Goal: Complete application form: Complete application form

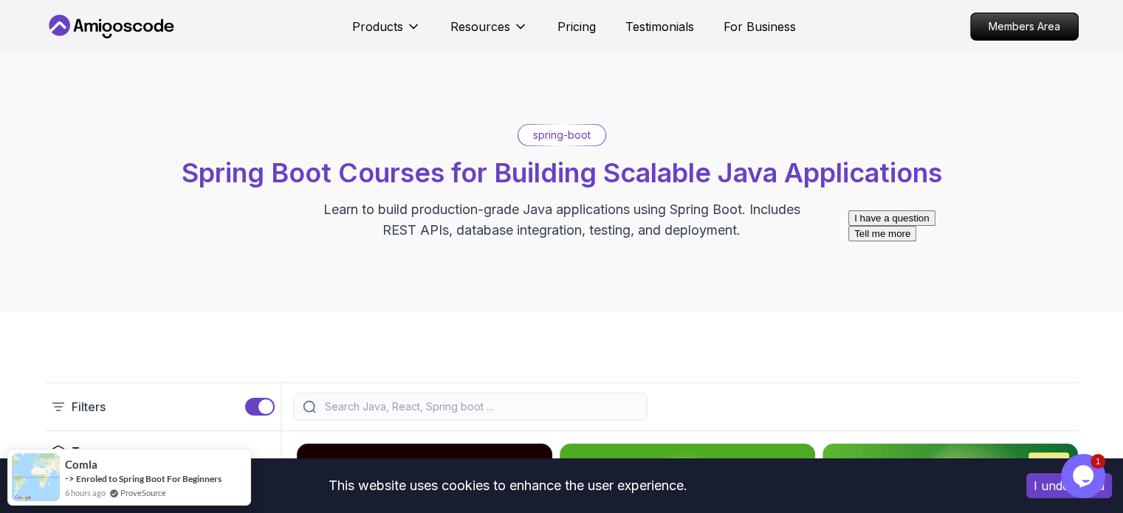
click at [561, 134] on p "spring-boot" at bounding box center [562, 135] width 58 height 15
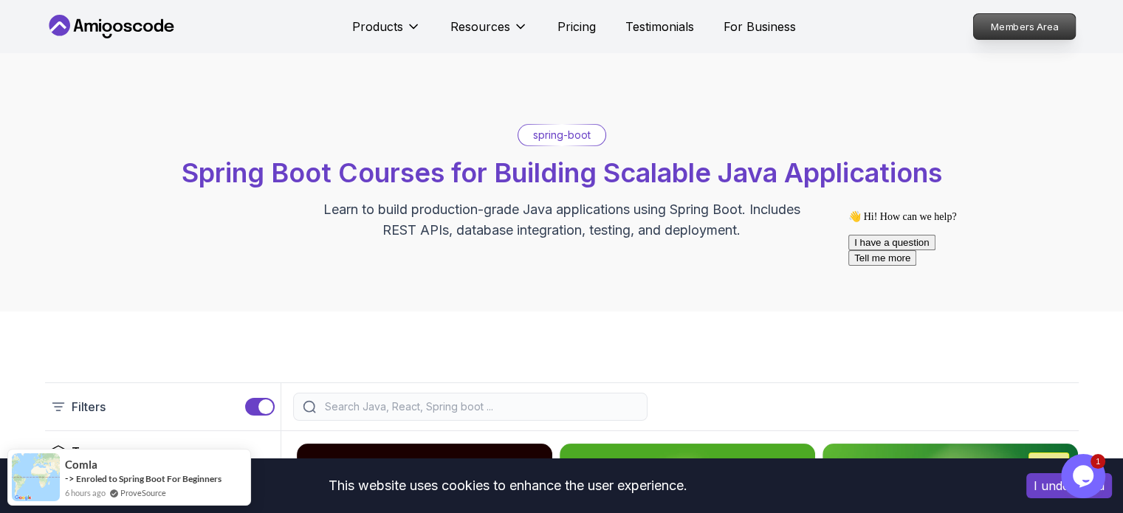
click at [990, 14] on p "Members Area" at bounding box center [1024, 26] width 102 height 25
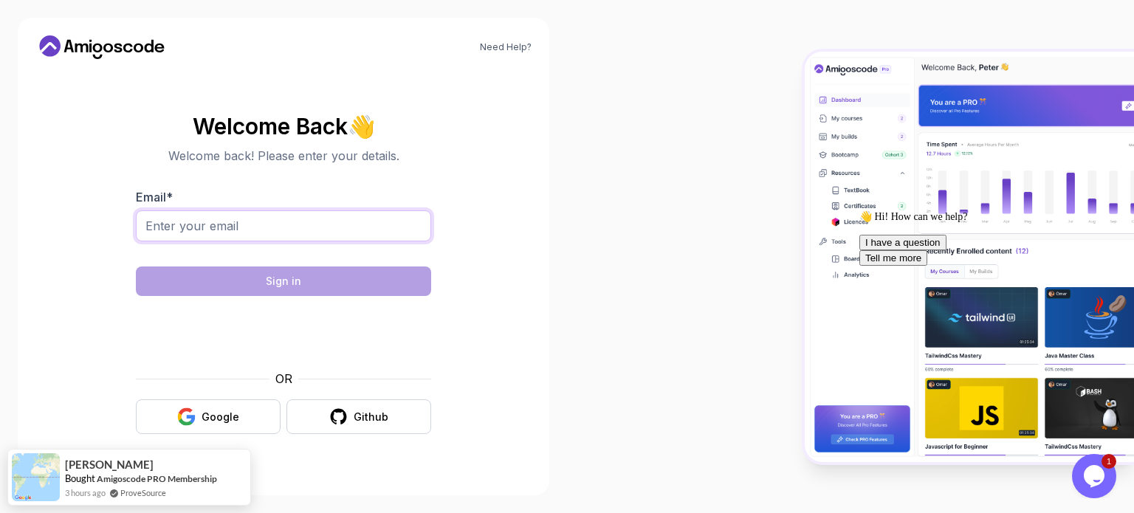
click at [334, 233] on input "Email *" at bounding box center [283, 225] width 295 height 31
click at [183, 416] on icon "button" at bounding box center [186, 417] width 18 height 18
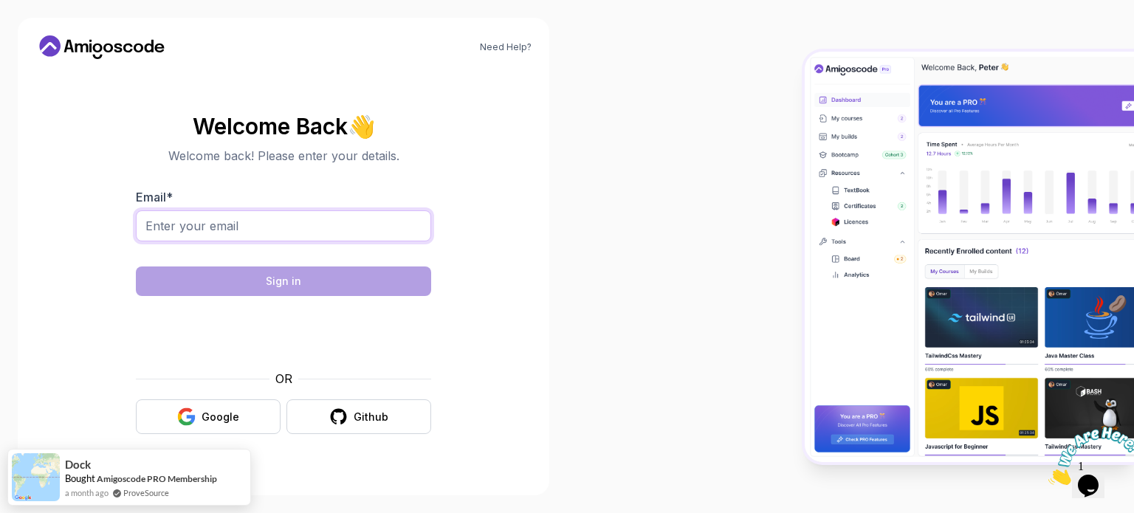
click at [329, 222] on input "Email *" at bounding box center [283, 225] width 295 height 31
click at [493, 342] on section "Welcome Back 👋 Welcome back! Please enter your details. Email * Sign in OR Goog…" at bounding box center [283, 274] width 496 height 349
click at [233, 417] on div "Google" at bounding box center [221, 417] width 38 height 15
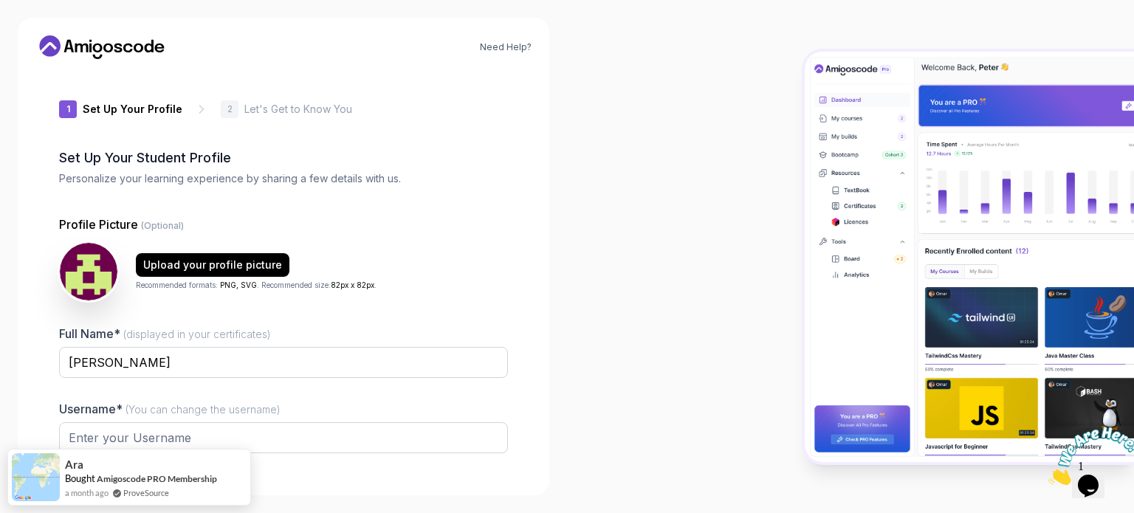
type input "loftybobcat2fb49"
click at [485, 208] on div "1 Set Up Your Profile 1 Set Up Your Profile 2 Let's Get to Know You Set Up Your…" at bounding box center [283, 274] width 449 height 407
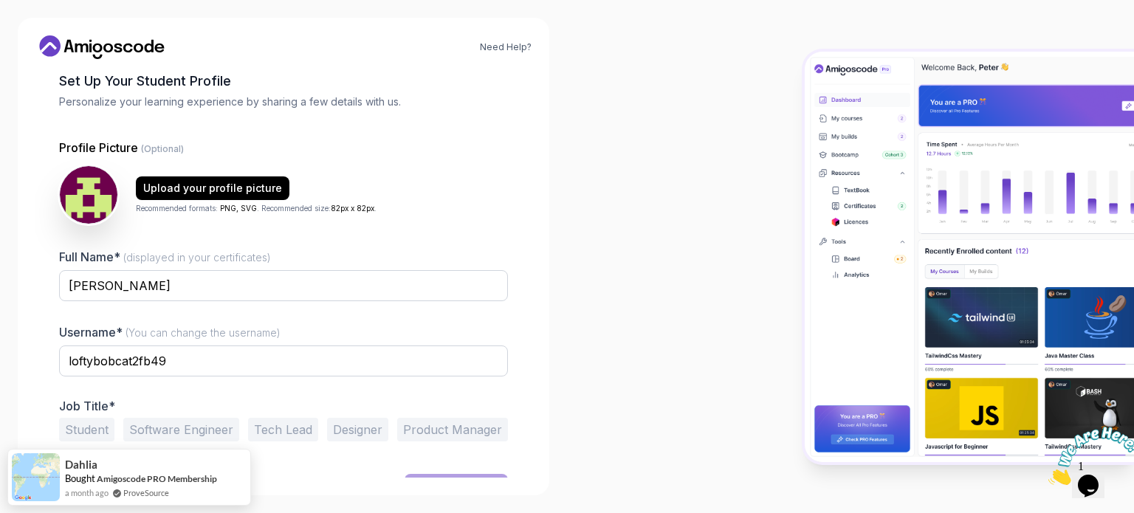
scroll to position [102, 0]
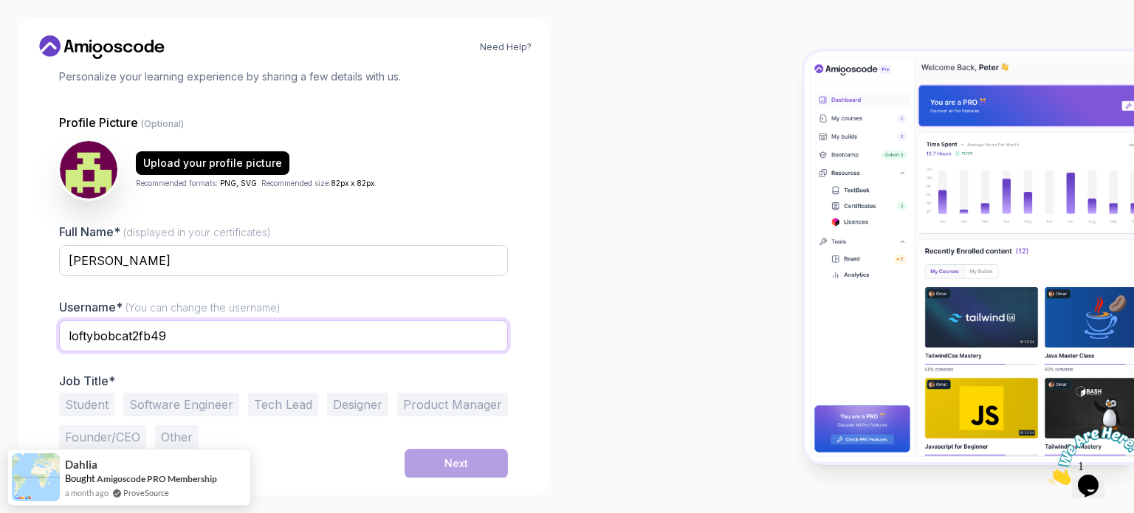
drag, startPoint x: 198, startPoint y: 333, endPoint x: 0, endPoint y: 322, distance: 198.3
click at [0, 322] on div "Need Help? 1 Set Up Your Profile 1 Set Up Your Profile 2 Let's Get to Know You …" at bounding box center [283, 256] width 567 height 513
type input "[PERSON_NAME]"
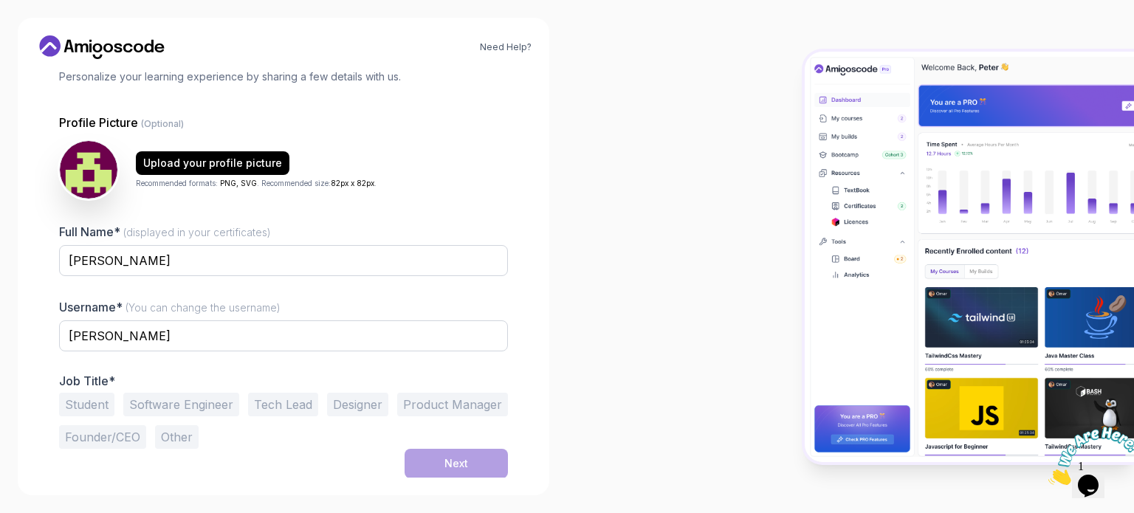
click at [516, 174] on div "1 Set Up Your Profile 1 Set Up Your Profile 2 Let's Get to Know You Set Up Your…" at bounding box center [283, 172] width 496 height 407
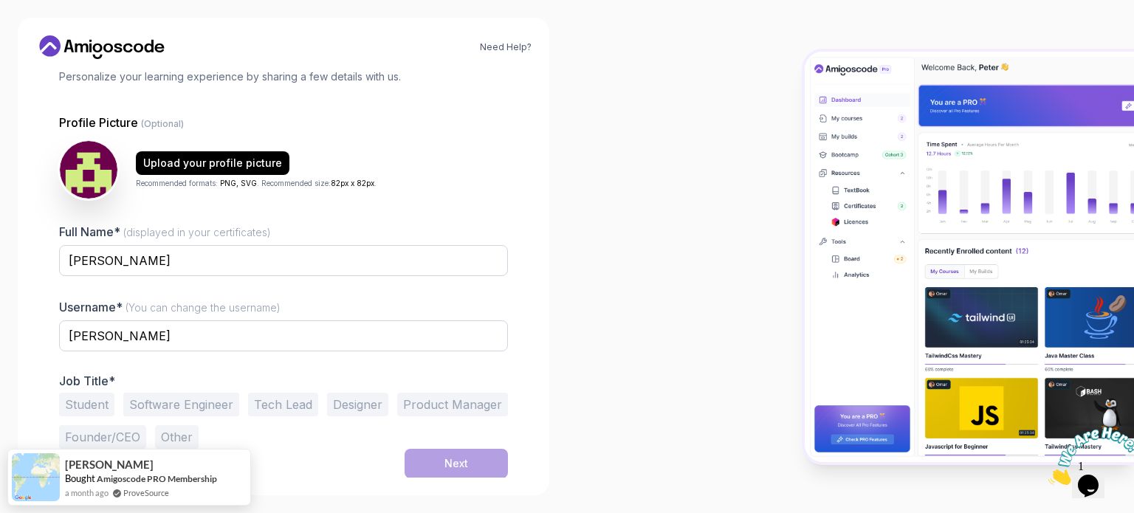
click at [89, 403] on button "Student" at bounding box center [86, 405] width 55 height 24
click at [476, 476] on button "Next" at bounding box center [456, 464] width 103 height 30
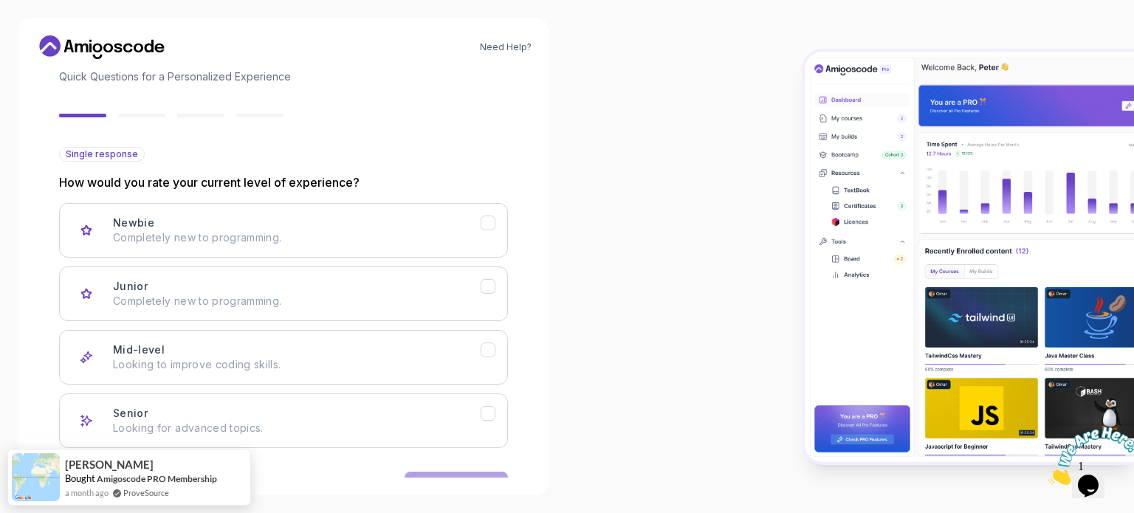
click at [548, 153] on div "Need Help? 2 Let's Get to Know You 1 Set Up Your Profile 2 Let's Get to Know Yo…" at bounding box center [284, 257] width 532 height 478
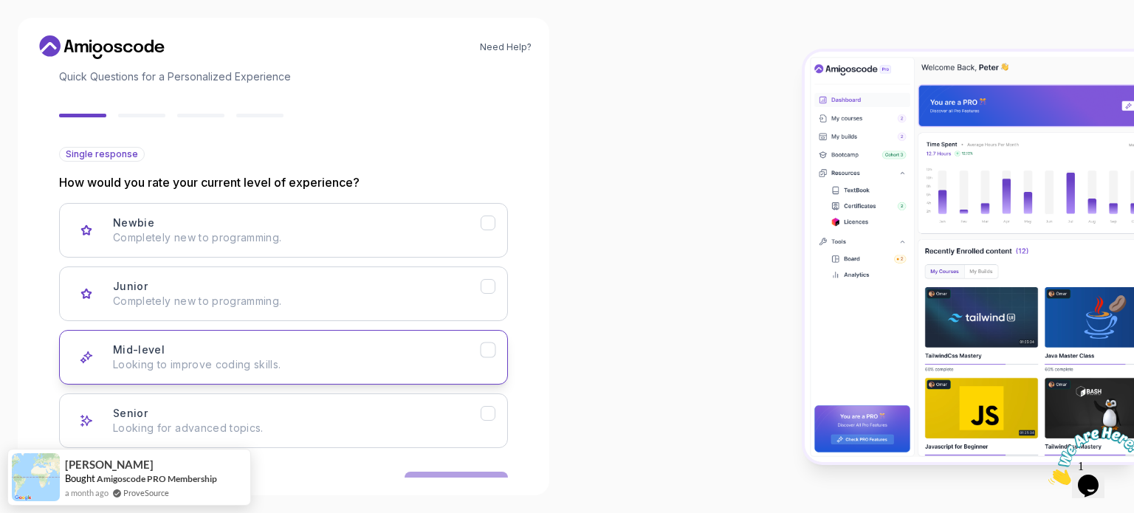
click at [482, 350] on icon "Mid-level" at bounding box center [489, 350] width 14 height 14
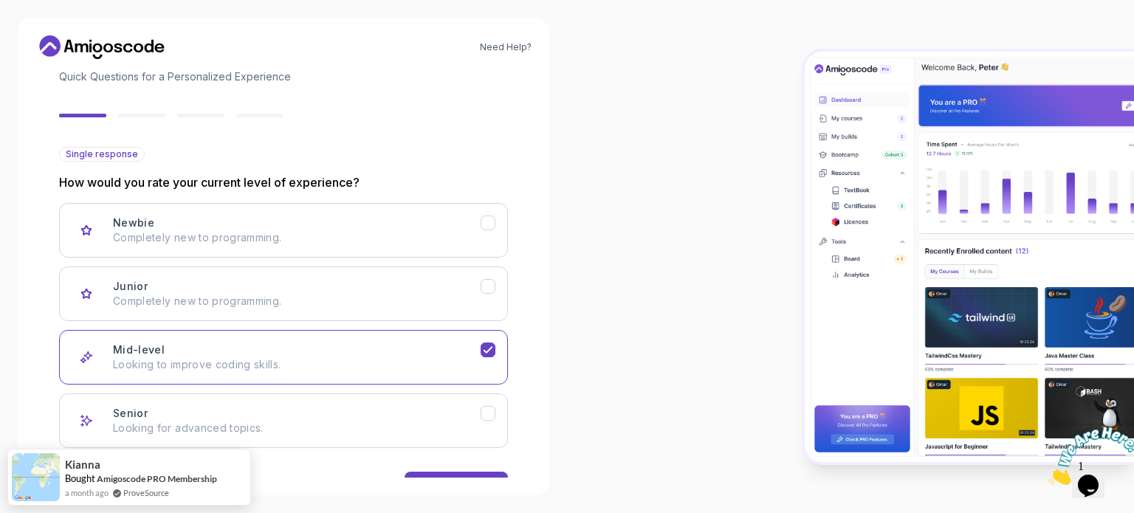
click at [732, 154] on div at bounding box center [850, 256] width 567 height 513
click at [479, 414] on div "Senior Looking for advanced topics." at bounding box center [297, 421] width 368 height 30
click at [489, 330] on button "Mid-level Looking to improve coding skills." at bounding box center [283, 357] width 449 height 55
click at [455, 469] on div "Back Next" at bounding box center [283, 486] width 449 height 77
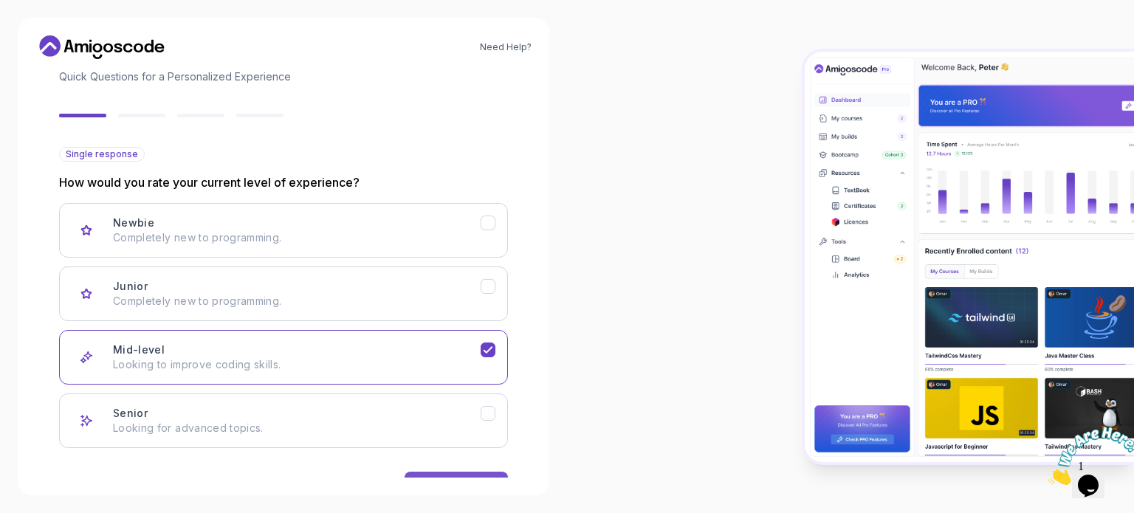
click at [452, 472] on button "Next" at bounding box center [456, 487] width 103 height 30
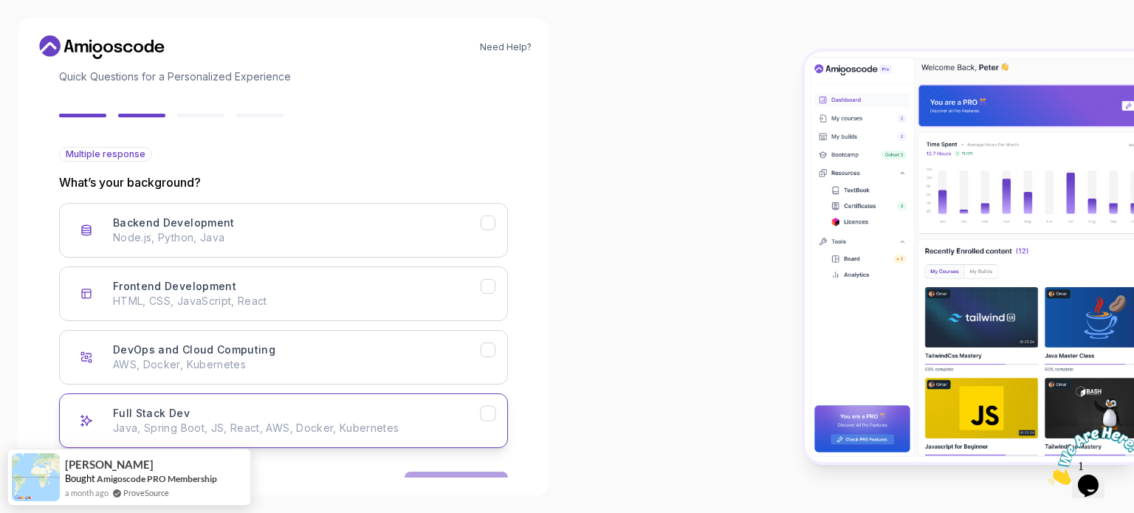
click at [468, 419] on div "Full Stack Dev Java, Spring Boot, JS, React, AWS, Docker, Kubernetes" at bounding box center [297, 421] width 368 height 30
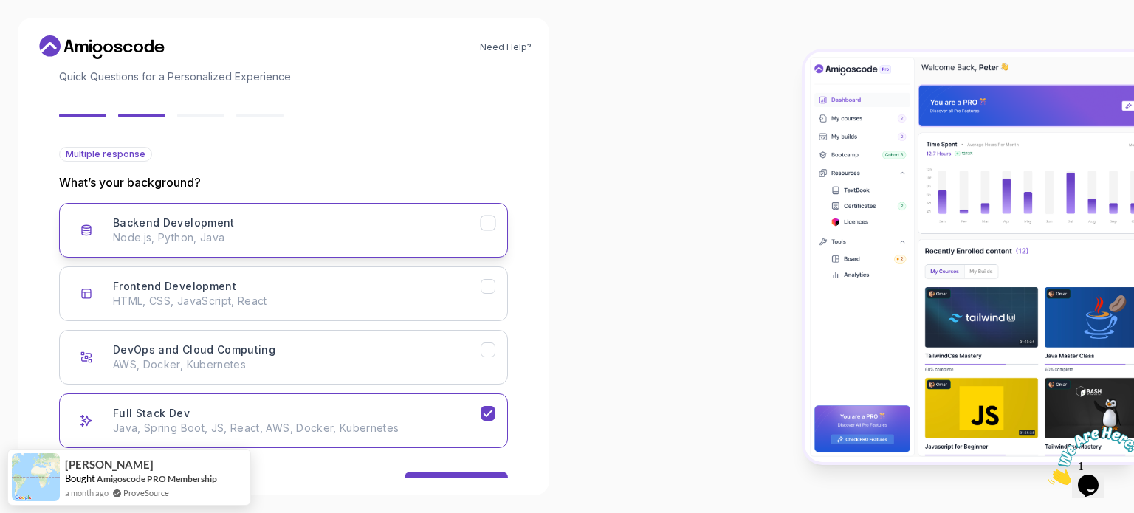
click at [433, 233] on p "Node.js, Python, Java" at bounding box center [297, 237] width 368 height 15
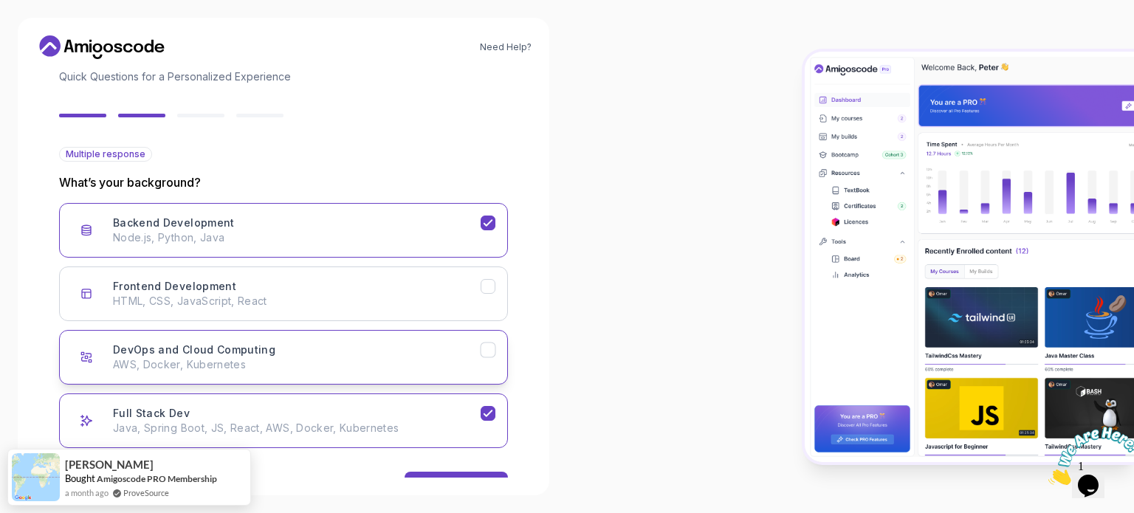
click at [465, 359] on p "AWS, Docker, Kubernetes" at bounding box center [297, 364] width 368 height 15
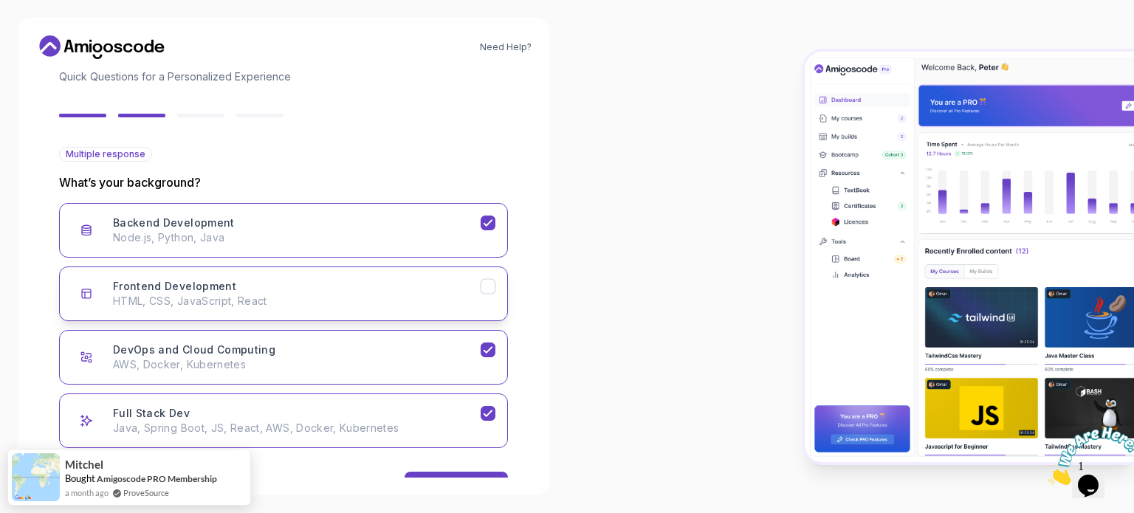
click at [479, 295] on p "HTML, CSS, JavaScript, React" at bounding box center [297, 301] width 368 height 15
click at [452, 475] on button "Next" at bounding box center [456, 487] width 103 height 30
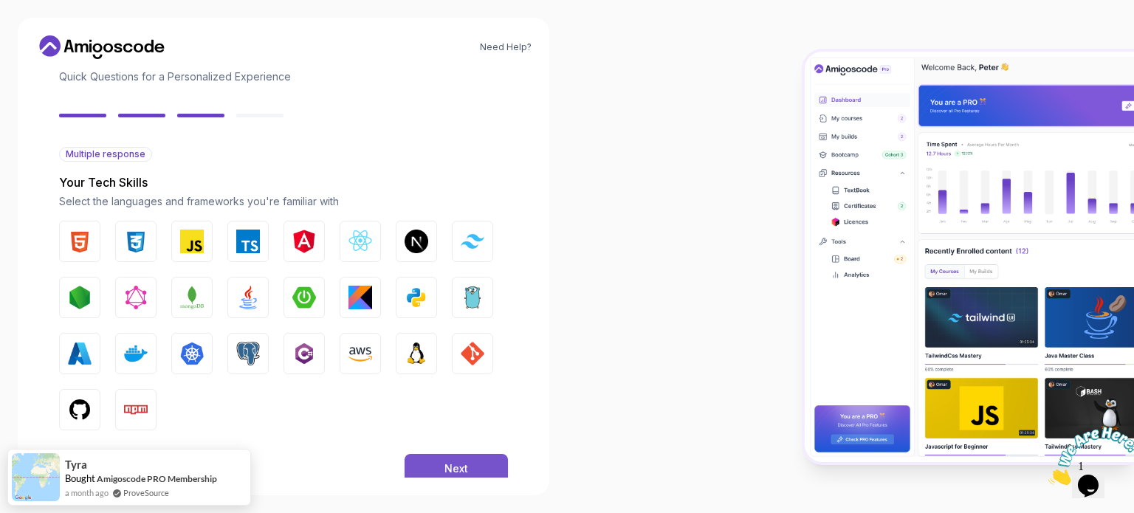
click at [432, 463] on button "Next" at bounding box center [456, 469] width 103 height 30
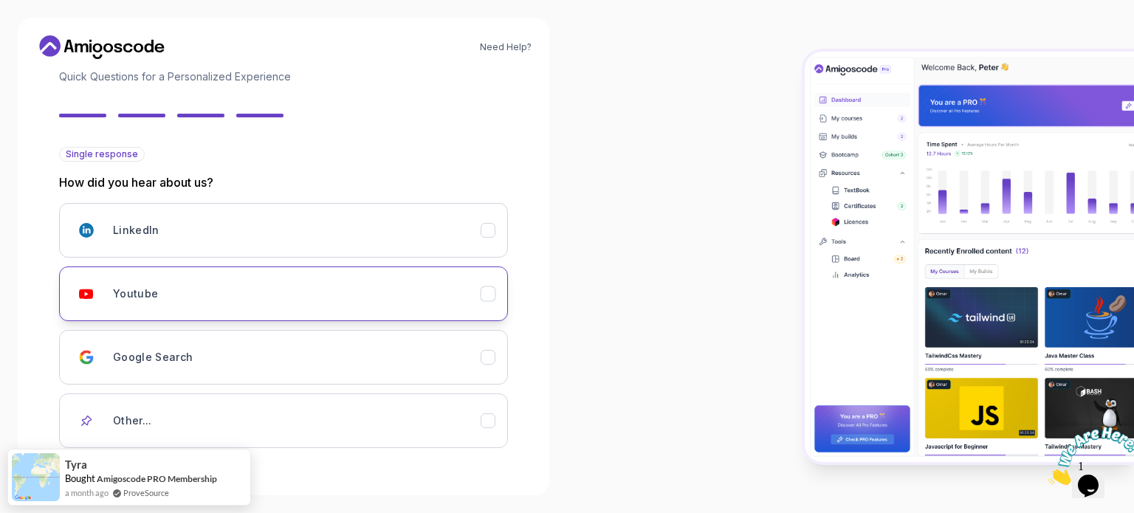
click at [212, 301] on div "Youtube" at bounding box center [297, 294] width 368 height 30
click at [541, 315] on div "Need Help? 2 Let's Get to Know You 1 Set Up Your Profile 2 Let's Get to Know Yo…" at bounding box center [284, 257] width 532 height 478
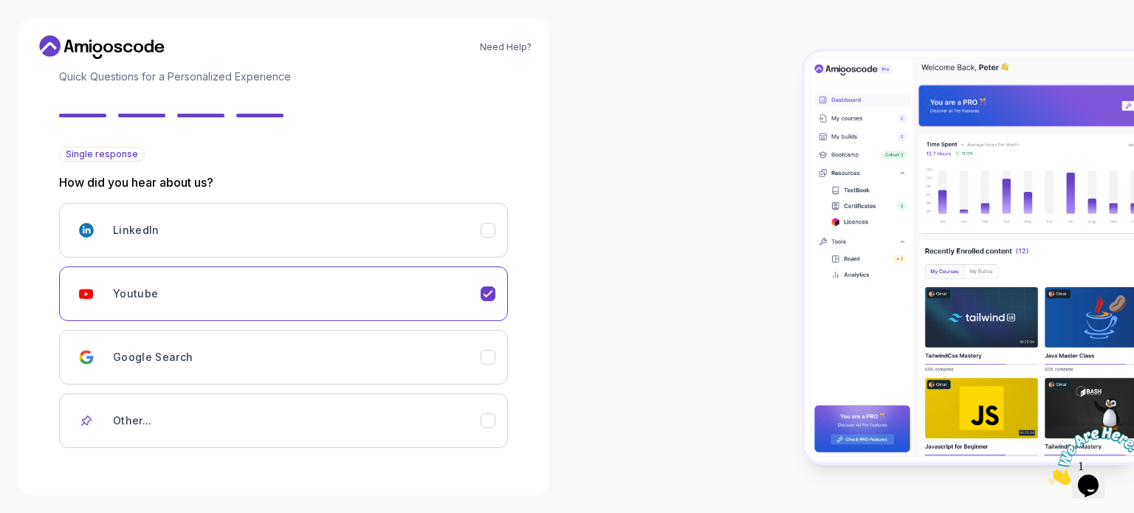
drag, startPoint x: 1129, startPoint y: 38, endPoint x: 1019, endPoint y: 221, distance: 213.3
click at [1109, 202] on div at bounding box center [850, 256] width 567 height 513
click at [628, 159] on div at bounding box center [850, 256] width 567 height 513
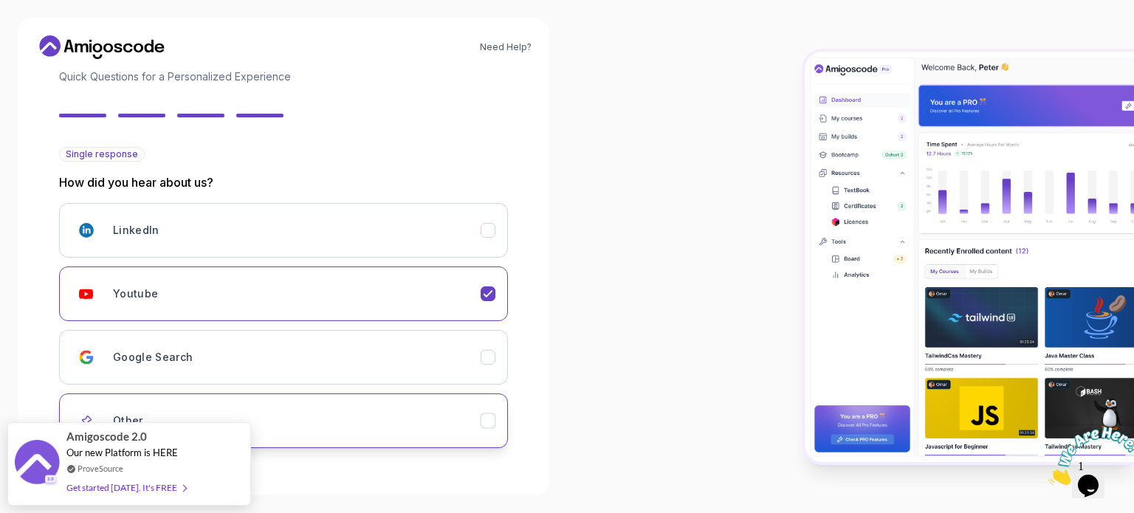
click at [290, 411] on div "Other..." at bounding box center [297, 421] width 368 height 30
click at [479, 466] on input "text" at bounding box center [283, 472] width 449 height 31
click at [492, 205] on button "LinkedIn" at bounding box center [283, 230] width 449 height 55
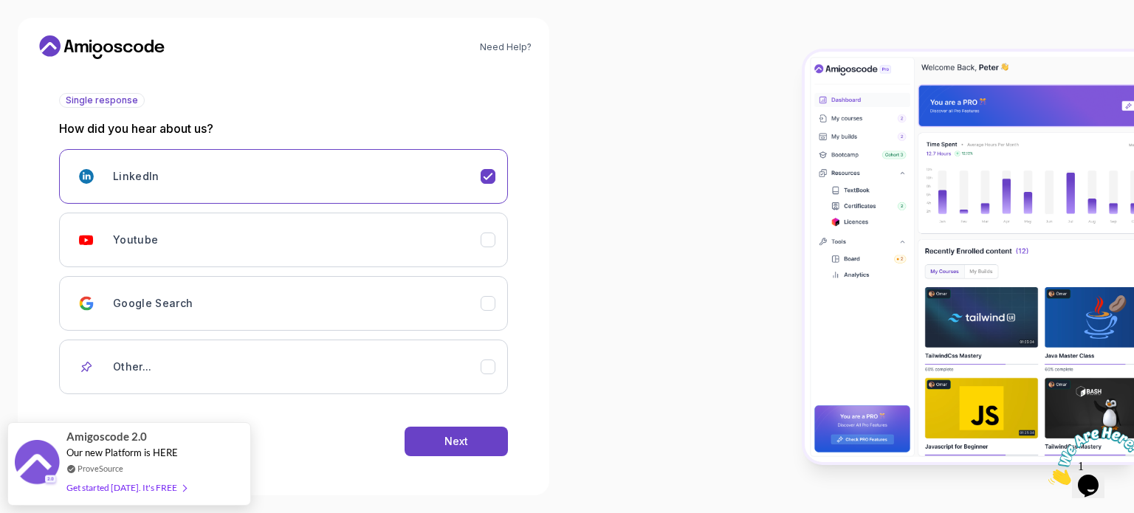
scroll to position [157, 0]
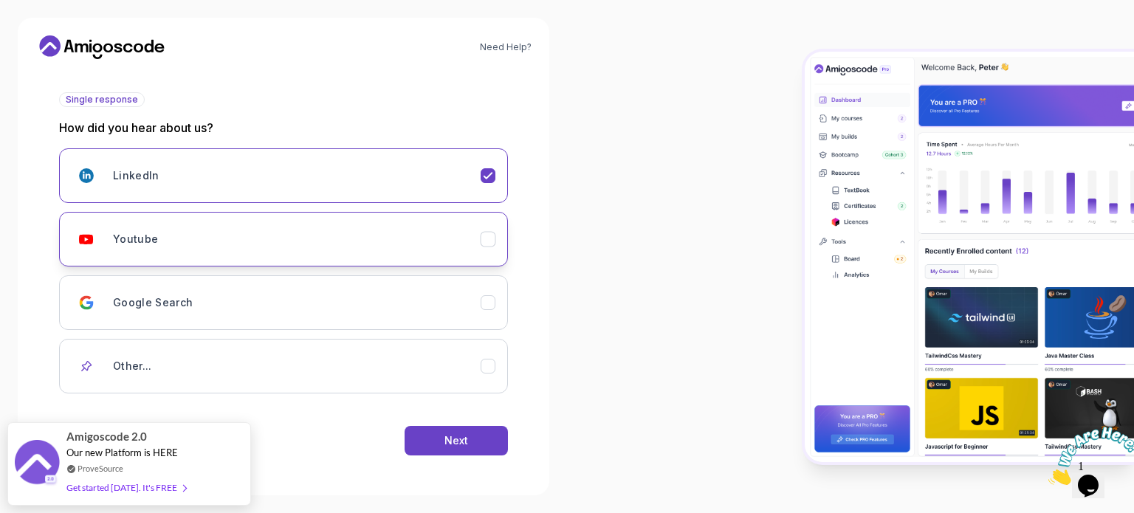
click at [476, 227] on div "Youtube" at bounding box center [297, 240] width 368 height 30
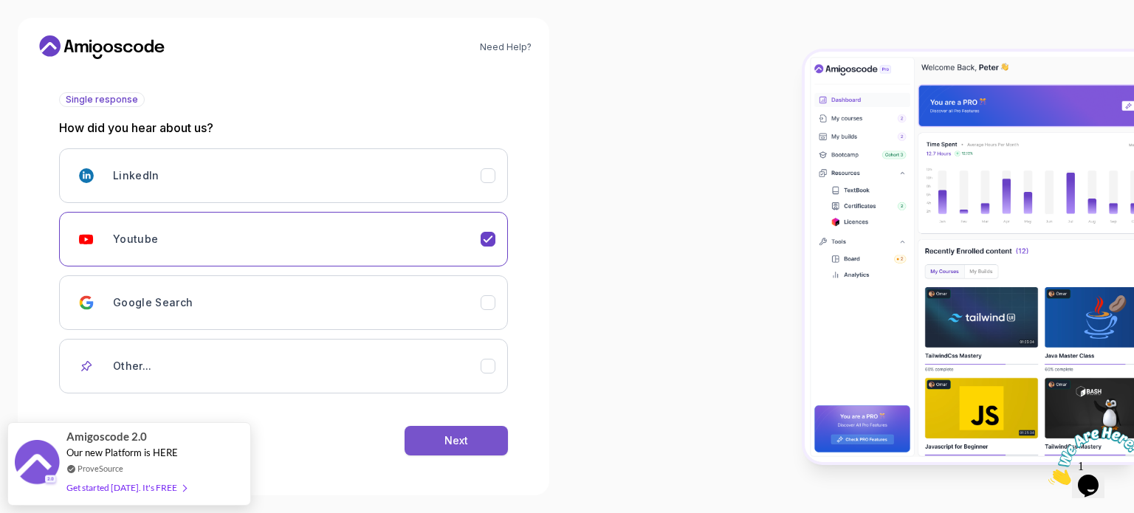
click at [478, 437] on button "Next" at bounding box center [456, 441] width 103 height 30
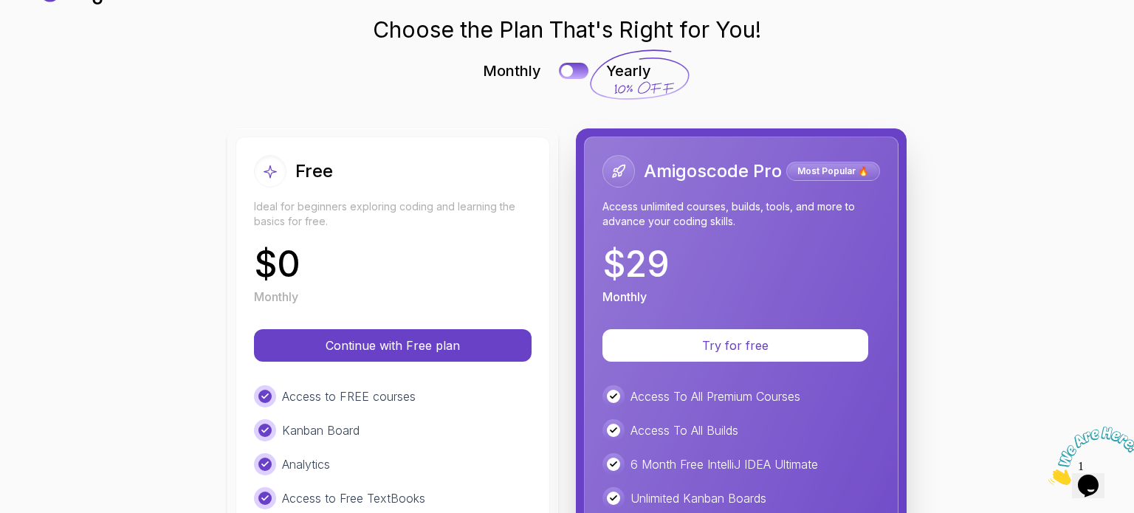
scroll to position [53, 0]
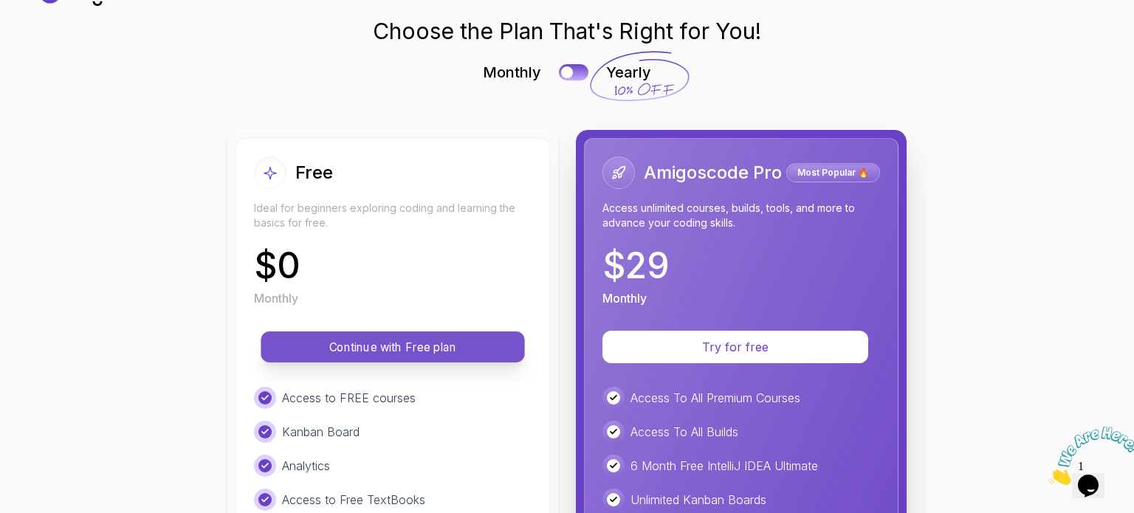
click at [365, 333] on button "Continue with Free plan" at bounding box center [393, 347] width 264 height 31
